Goal: Task Accomplishment & Management: Manage account settings

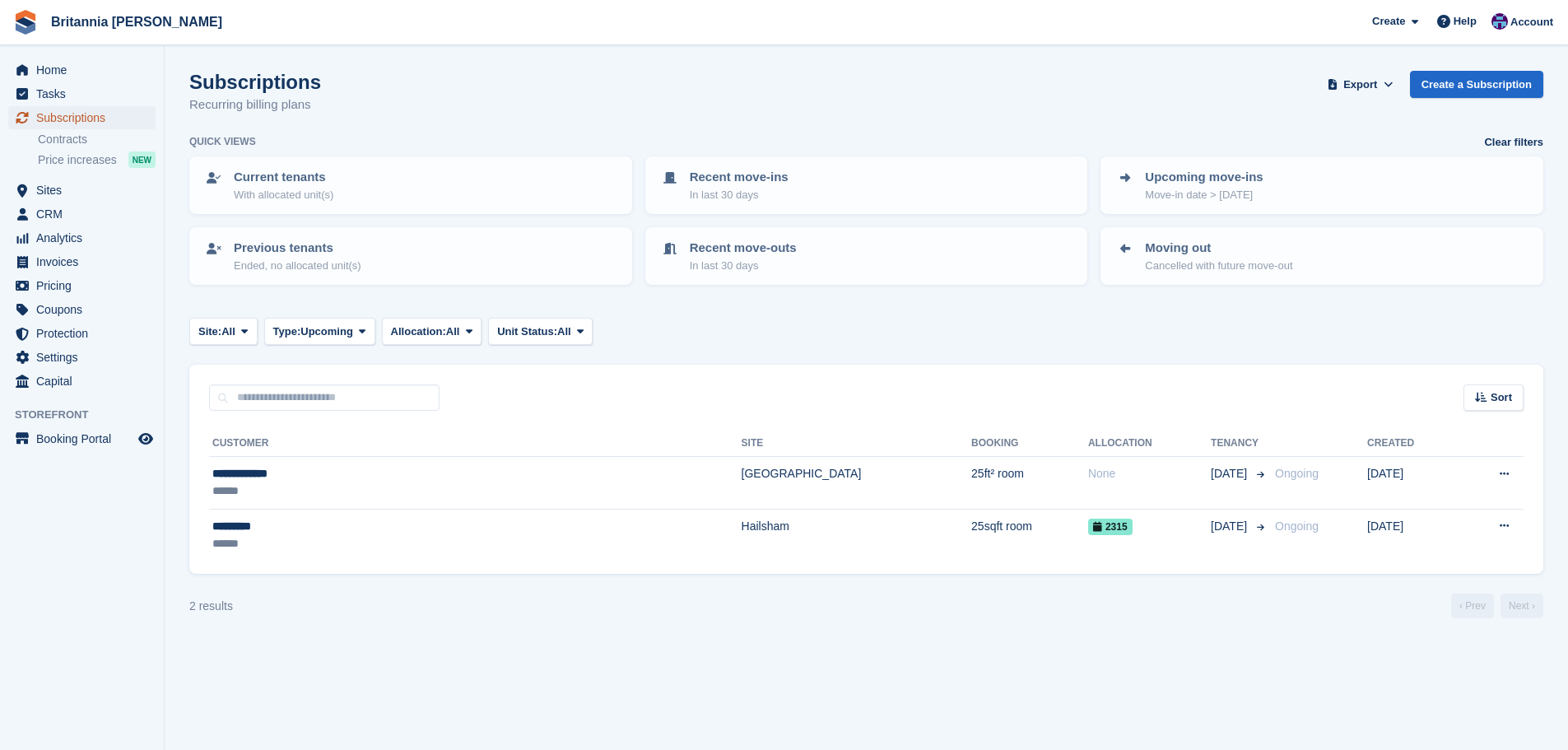
click at [123, 123] on span "Subscriptions" at bounding box center [85, 117] width 98 height 23
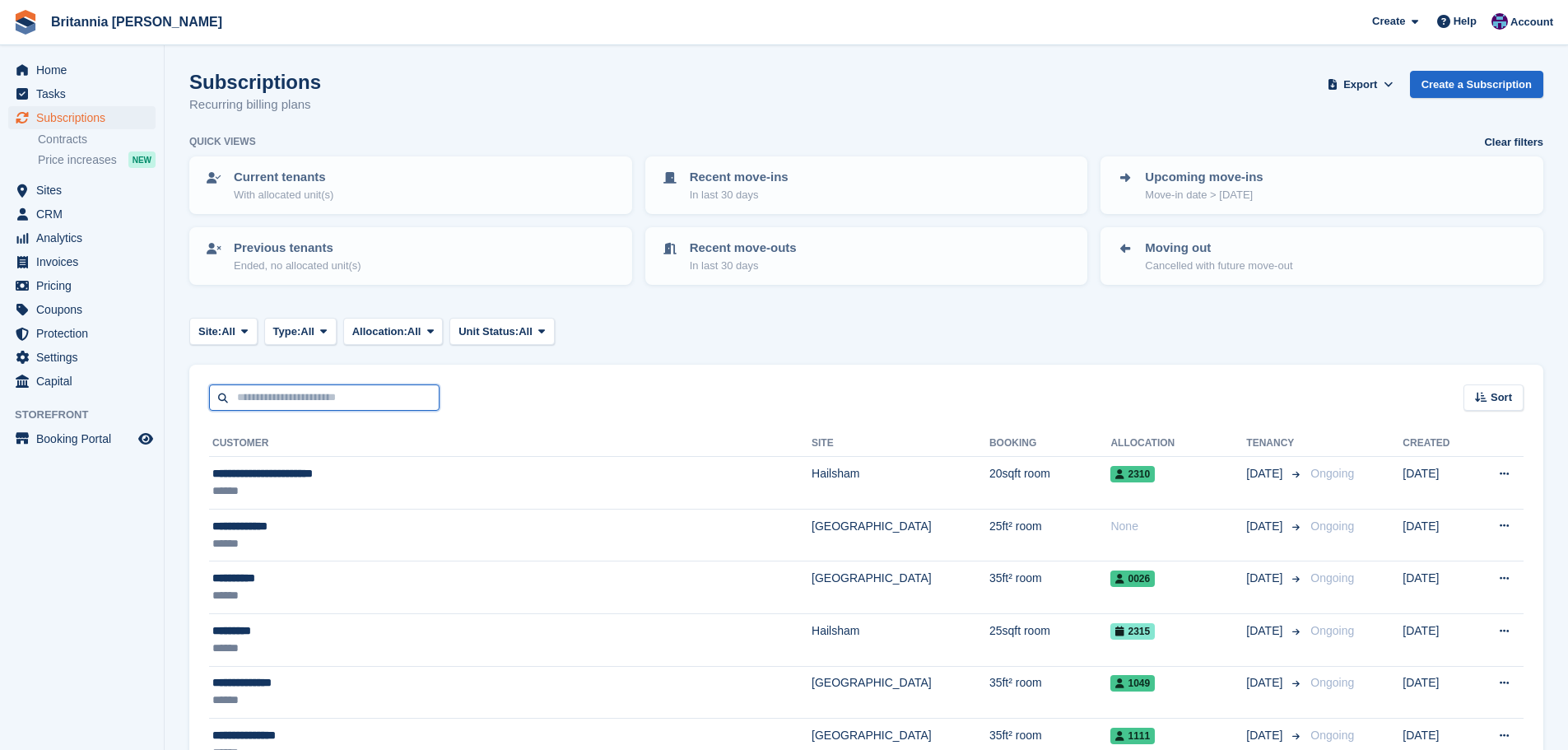
click at [280, 392] on input "text" at bounding box center [324, 398] width 231 height 27
type input "*****"
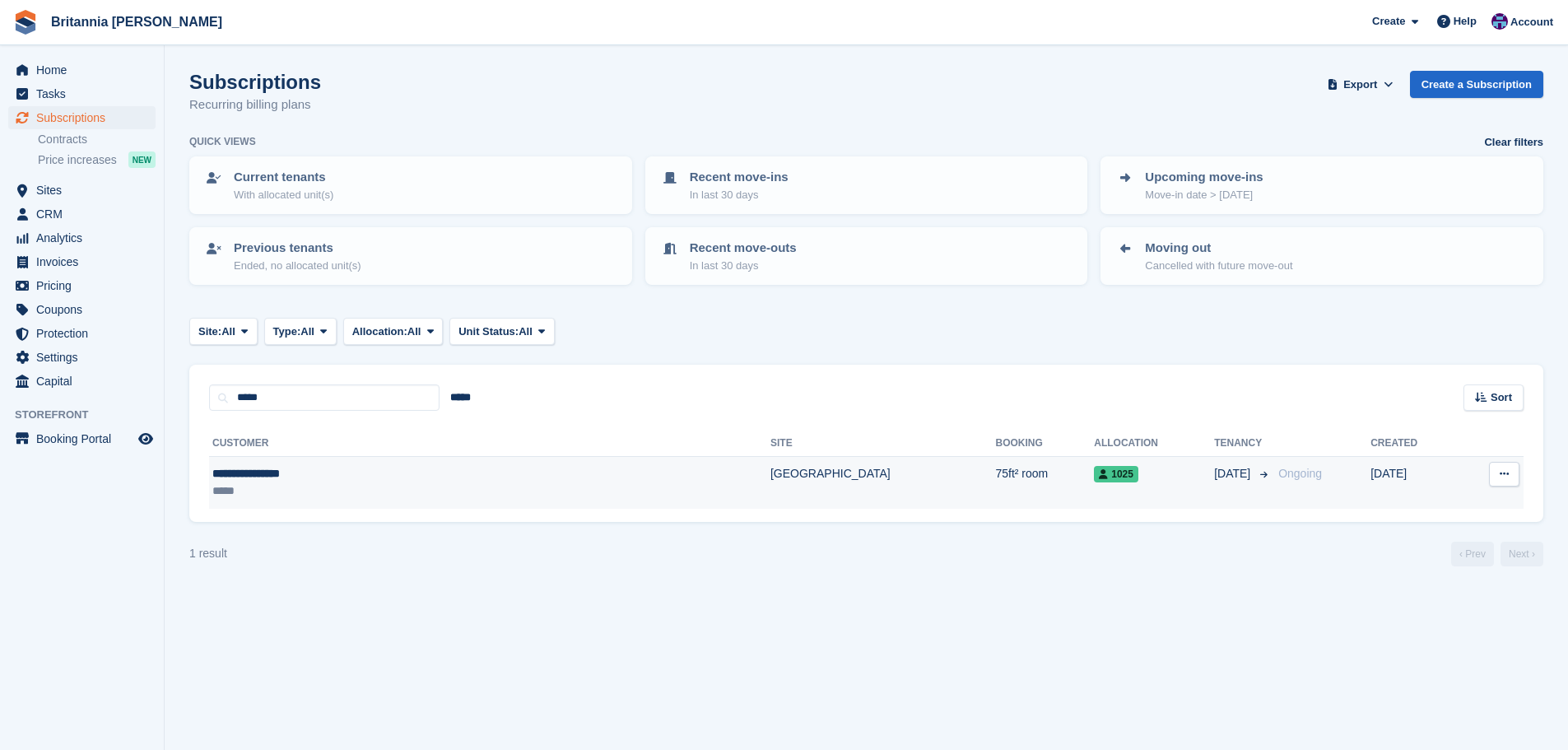
click at [995, 463] on td "75ft² room" at bounding box center [1043, 483] width 98 height 52
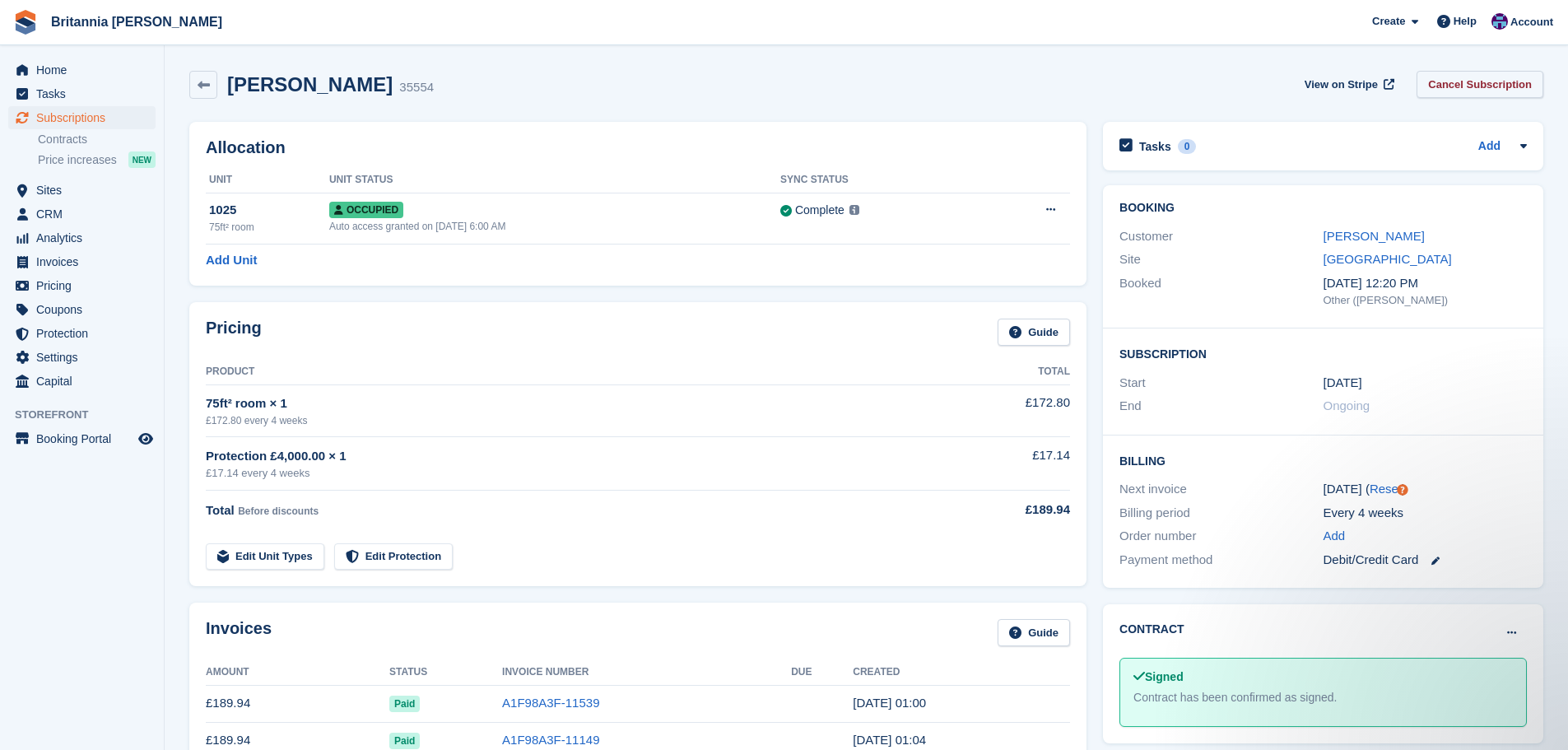
click at [1458, 81] on link "Cancel Subscription" at bounding box center [1480, 84] width 127 height 27
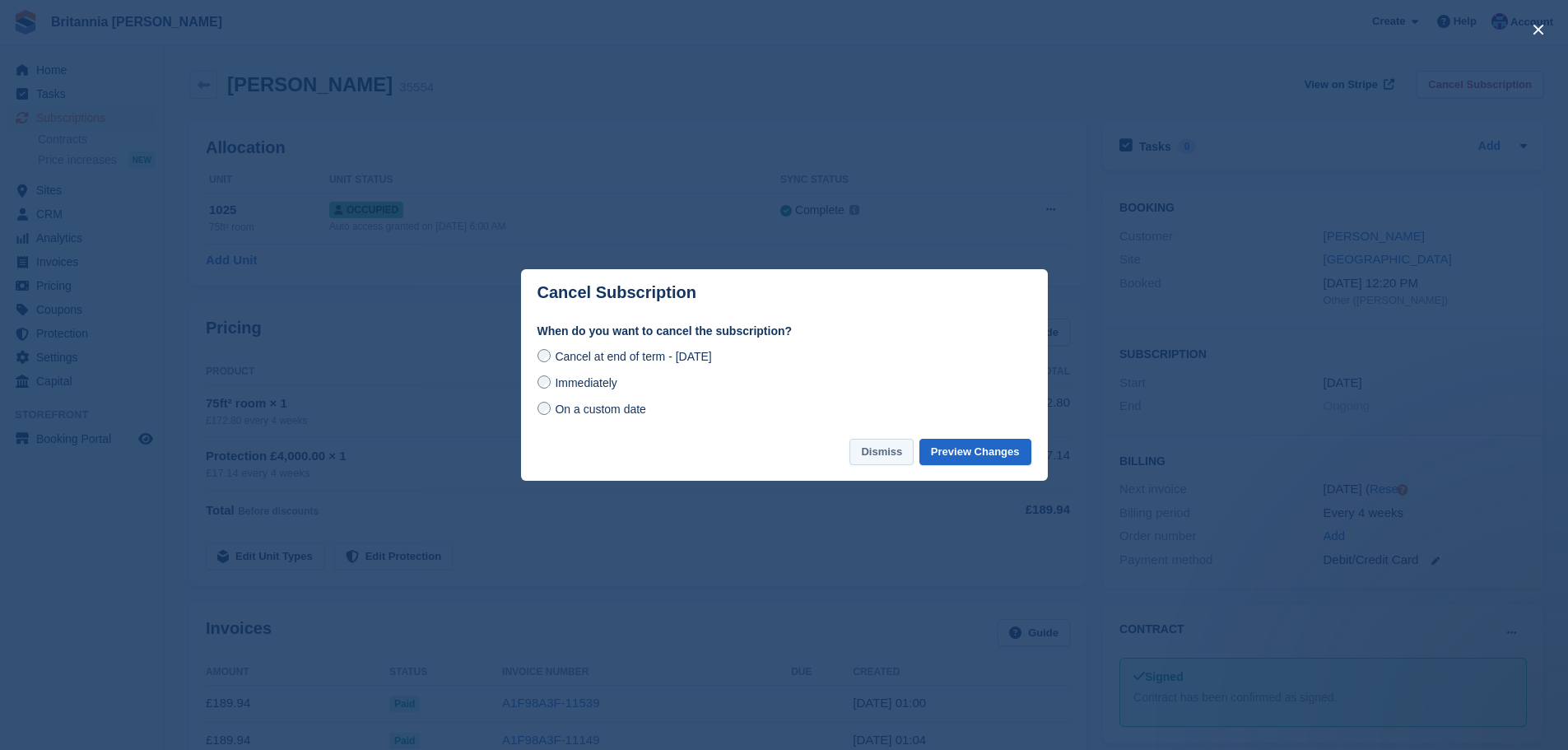
click at [884, 457] on button "Dismiss" at bounding box center [881, 452] width 64 height 27
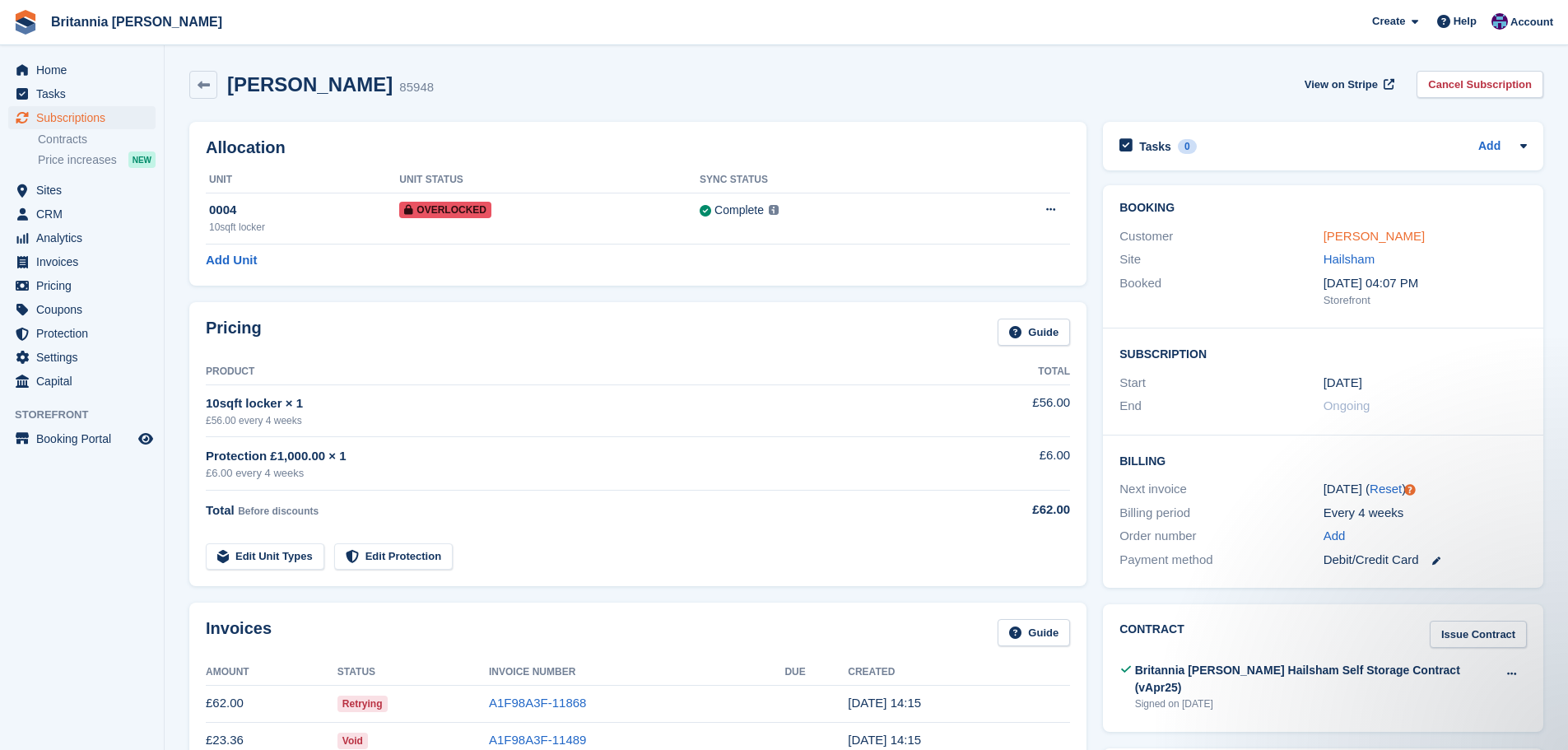
click at [1361, 231] on link "[PERSON_NAME]" at bounding box center [1374, 236] width 101 height 14
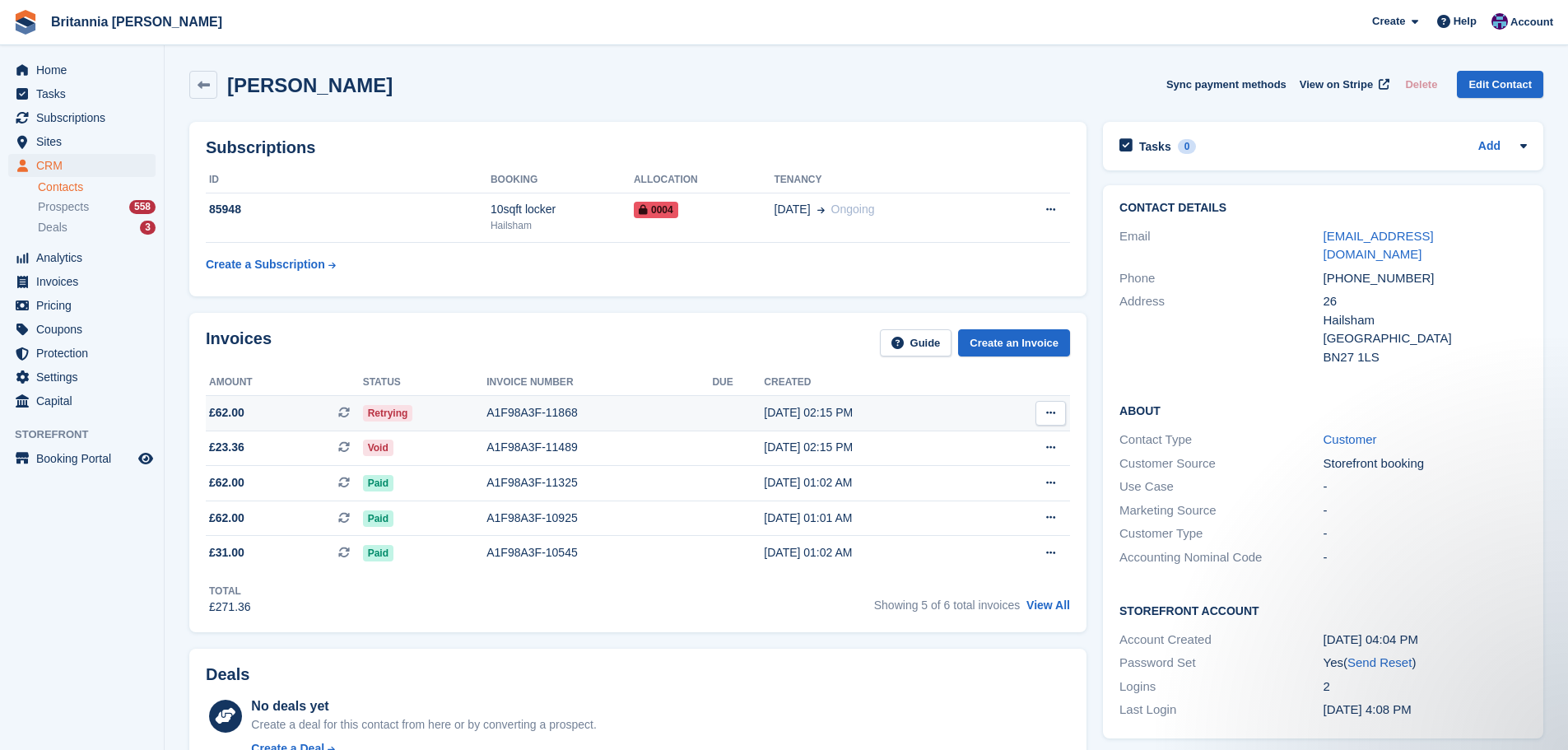
click at [667, 409] on div "A1F98A3F-11868" at bounding box center [599, 412] width 225 height 17
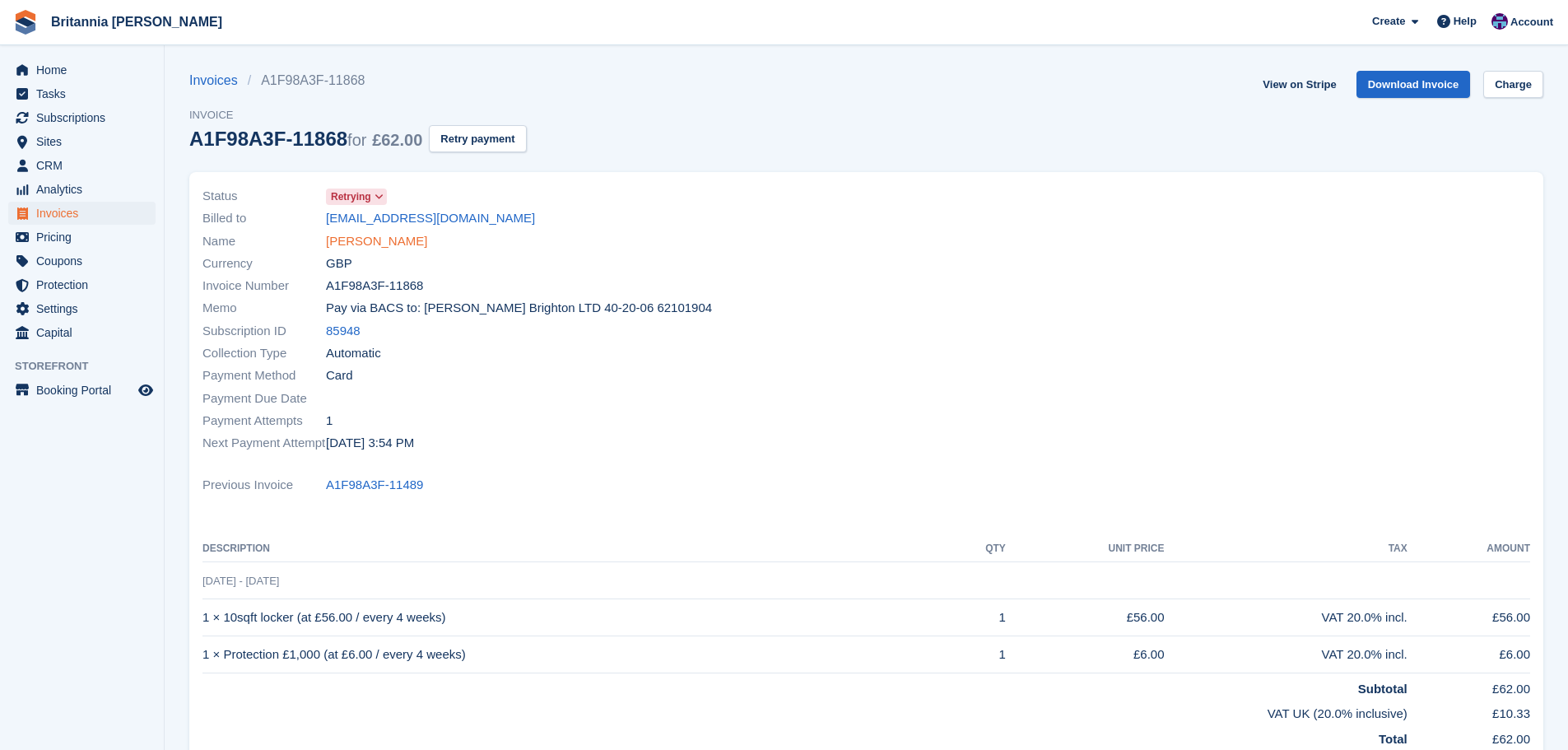
click at [387, 244] on link "[PERSON_NAME]" at bounding box center [377, 242] width 101 height 19
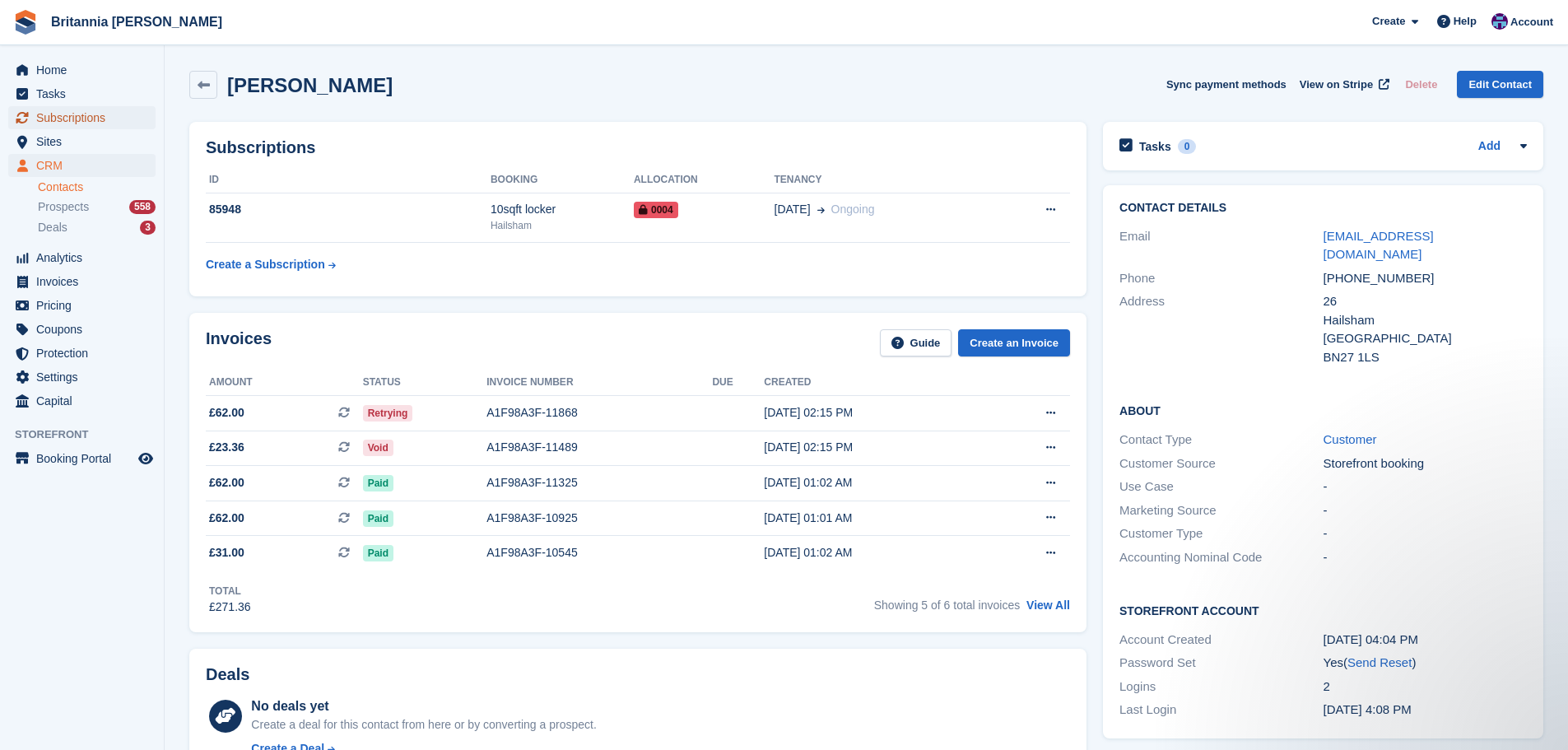
click at [98, 112] on span "Subscriptions" at bounding box center [85, 117] width 98 height 23
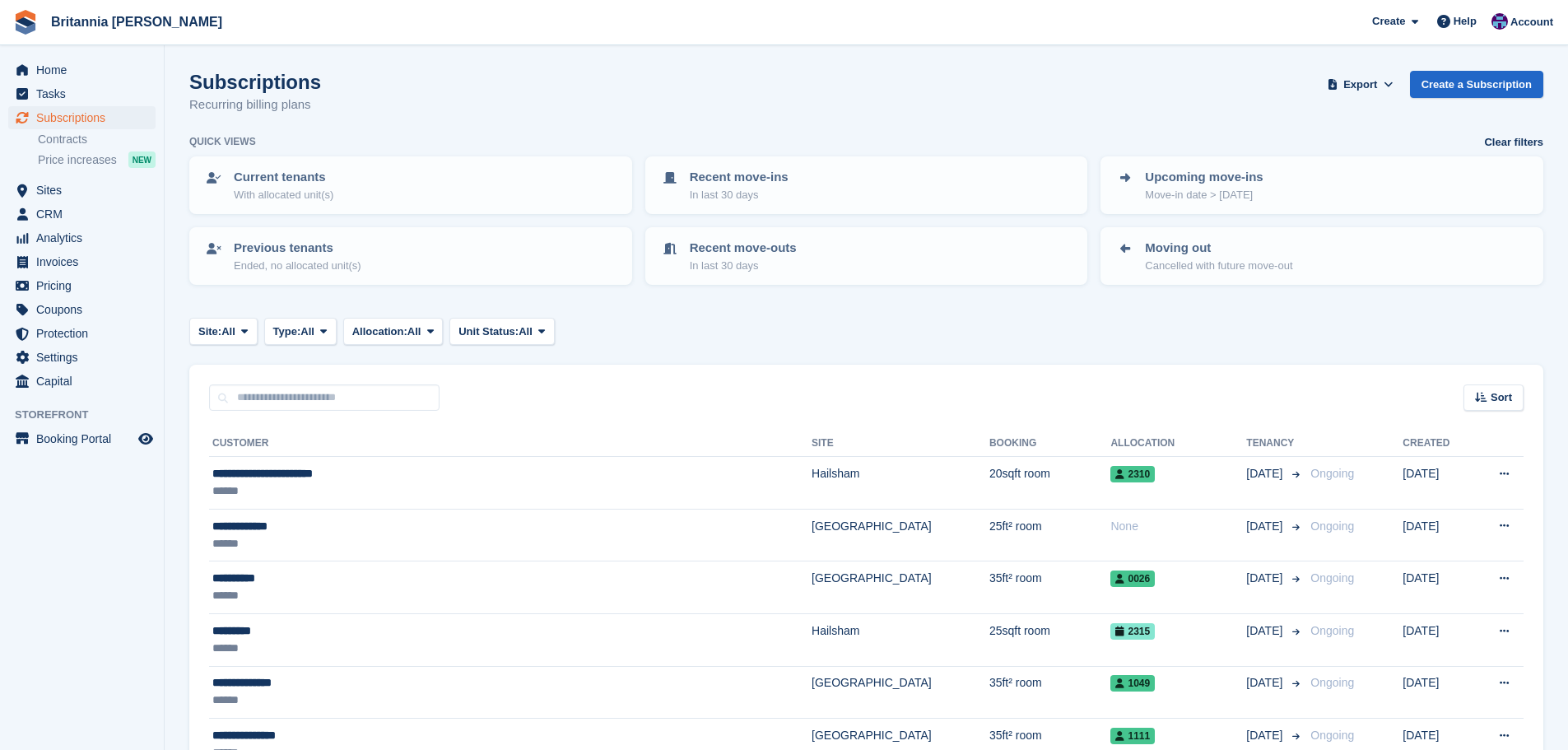
click at [303, 397] on input "text" at bounding box center [324, 398] width 231 height 27
type input "******"
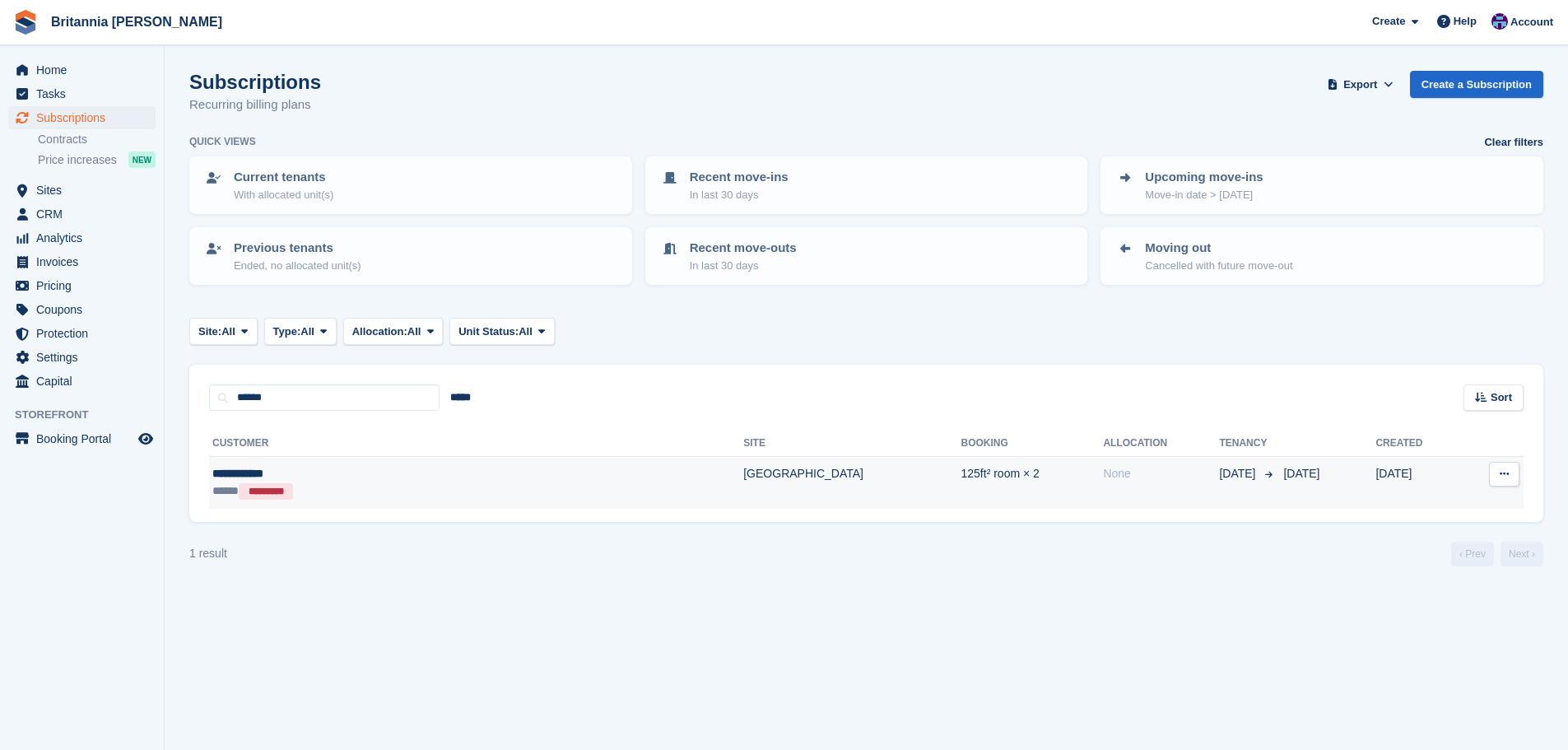
click at [743, 490] on td "[GEOGRAPHIC_DATA]" at bounding box center [852, 483] width 218 height 52
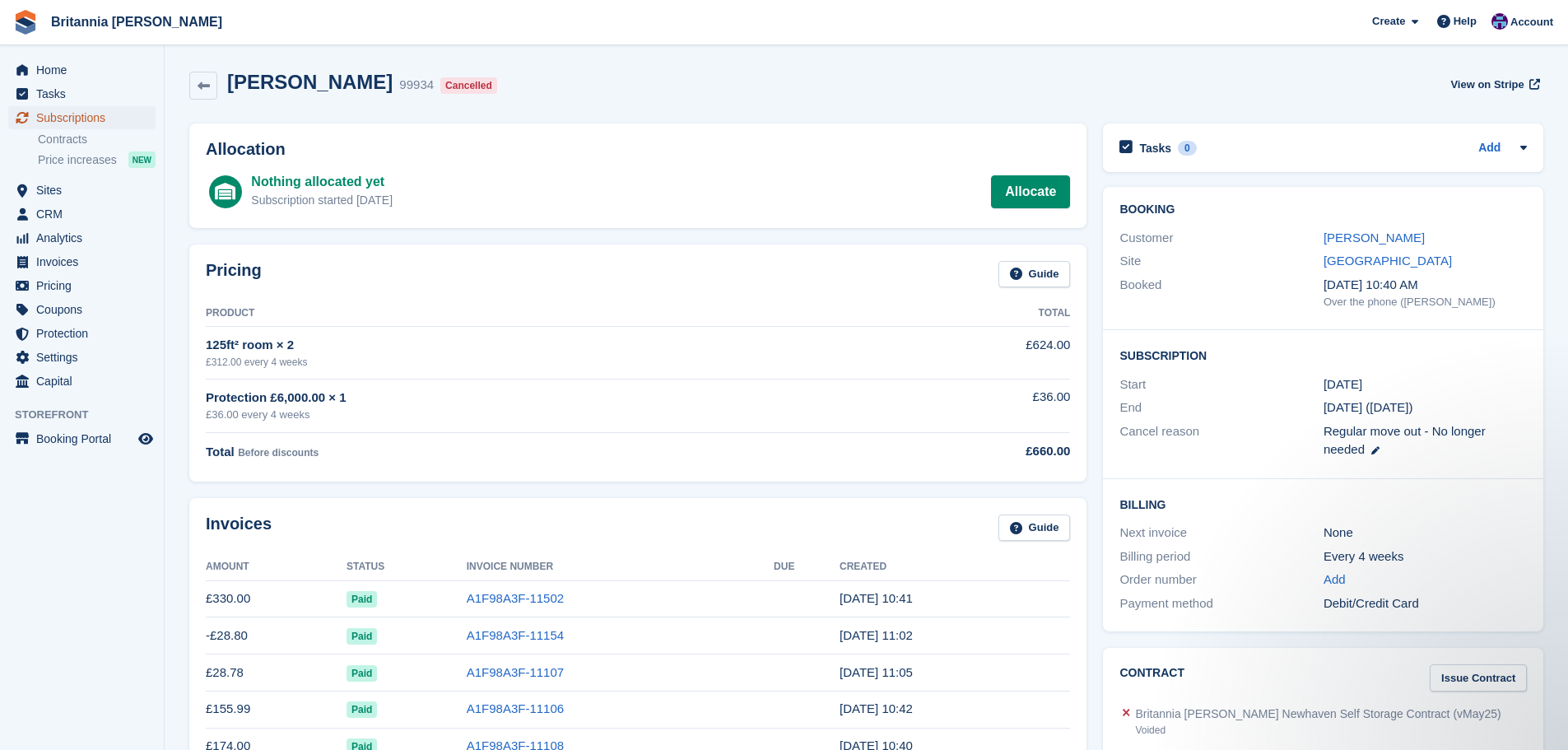
click at [97, 113] on span "Subscriptions" at bounding box center [85, 117] width 98 height 23
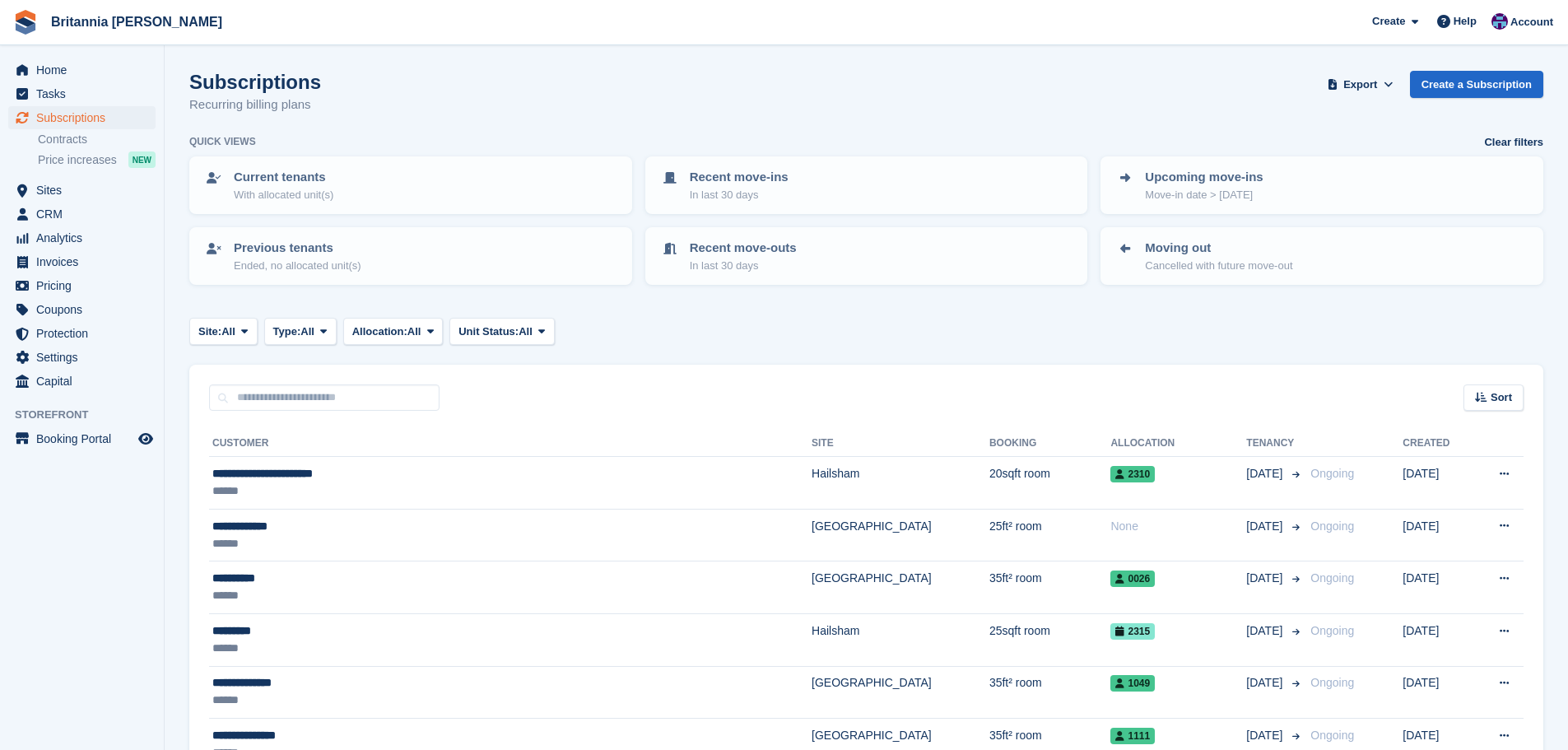
click at [307, 382] on div "Sort Sort by Customer name Date created Move in date Move out date Created (old…" at bounding box center [867, 388] width 1354 height 47
click at [356, 397] on input "text" at bounding box center [324, 398] width 231 height 27
type input "***"
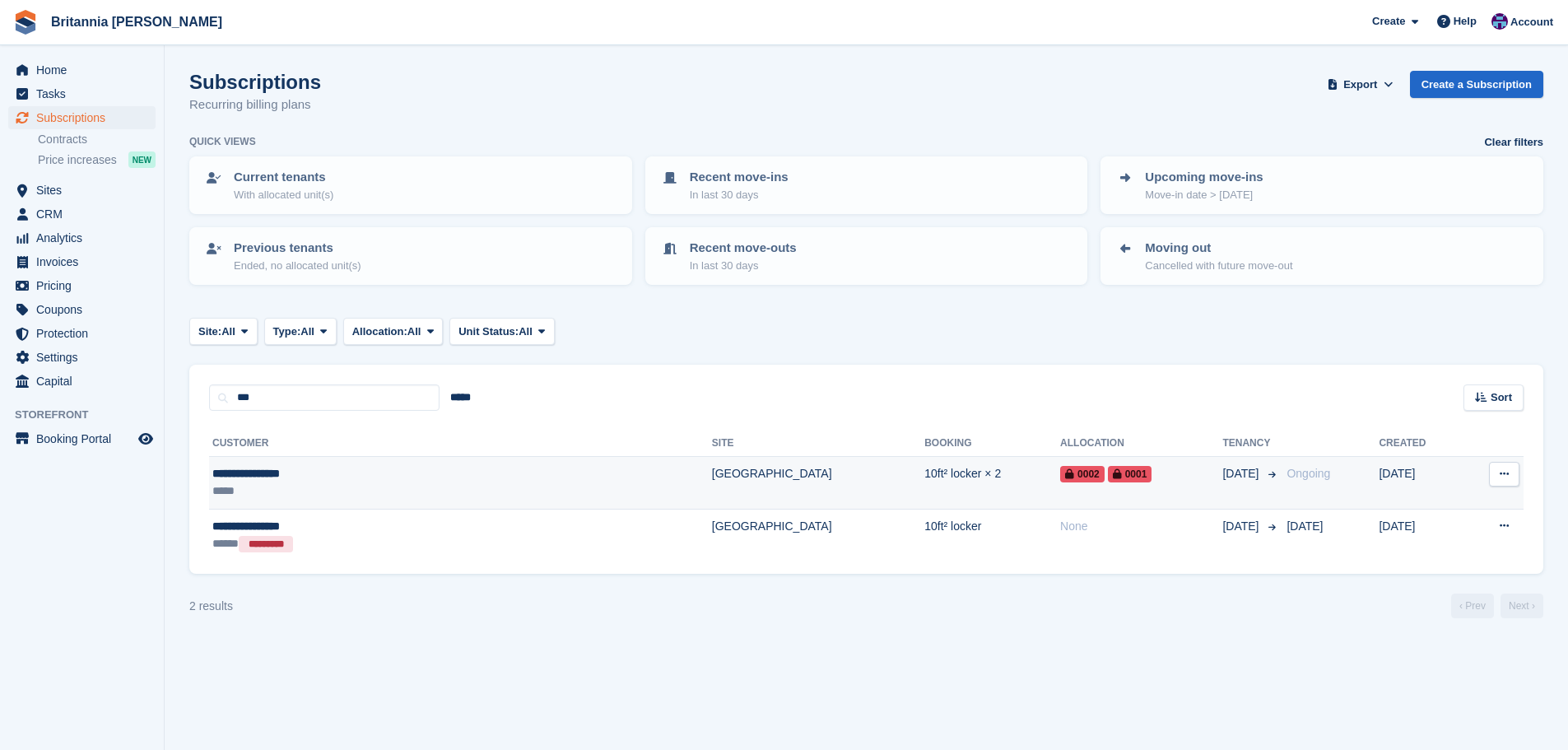
click at [924, 481] on td "10ft² locker × 2" at bounding box center [992, 483] width 136 height 53
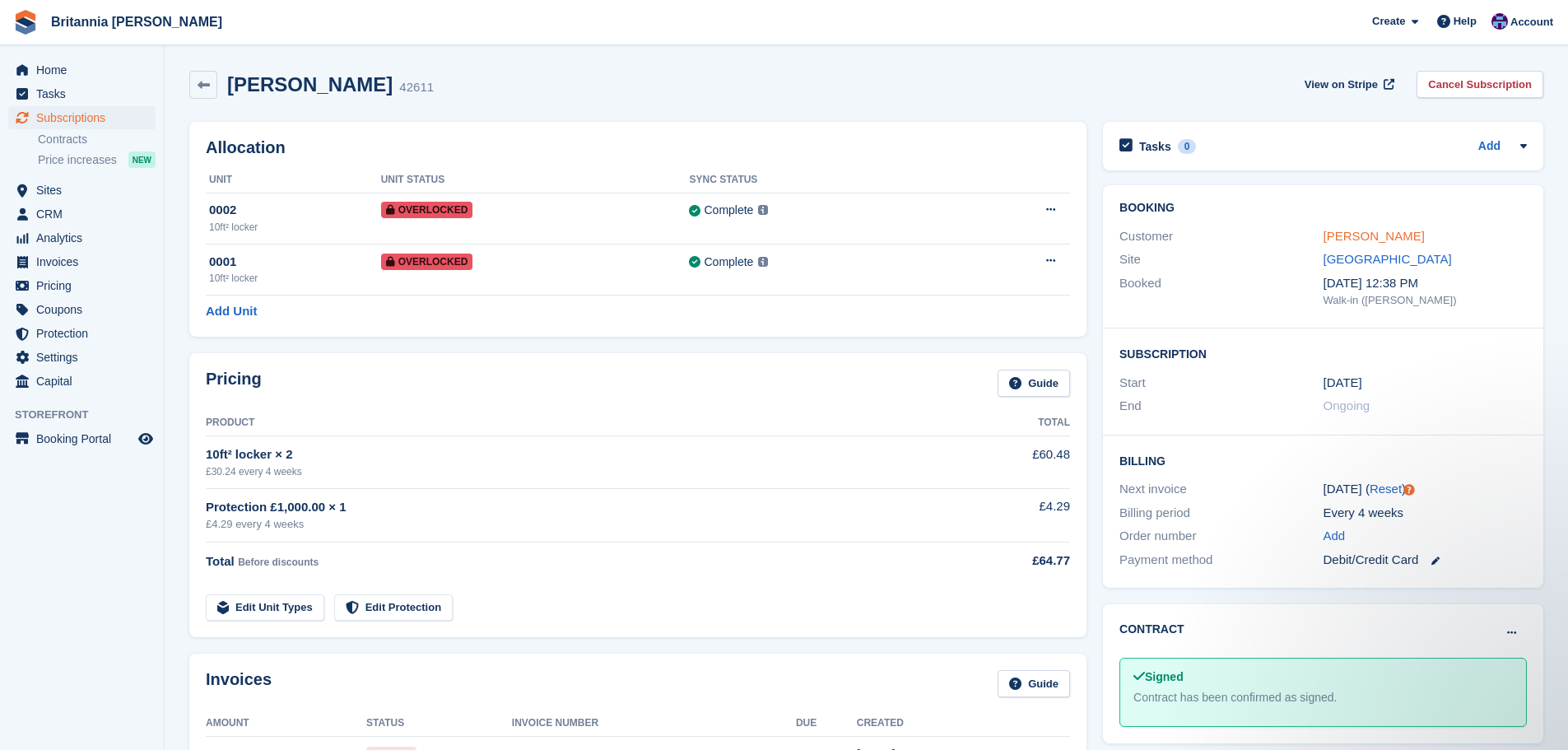
click at [1377, 231] on link "[PERSON_NAME]" at bounding box center [1374, 236] width 101 height 14
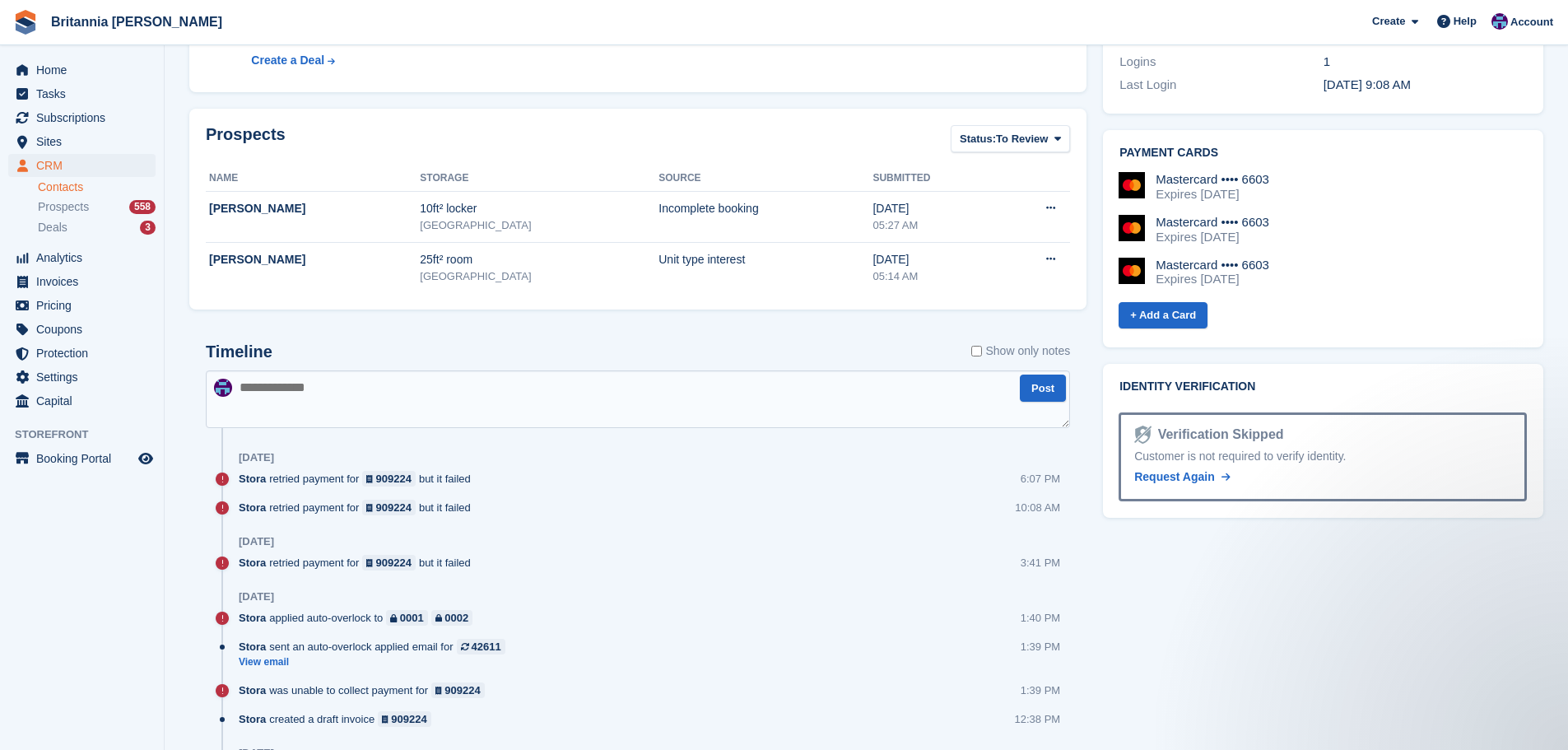
click at [434, 405] on textarea at bounding box center [637, 399] width 864 height 57
type textarea "**********"
